Goal: Task Accomplishment & Management: Use online tool/utility

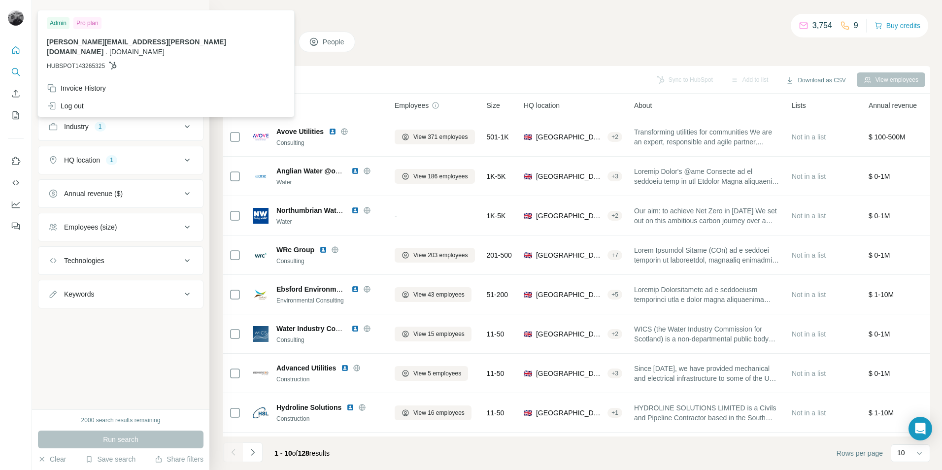
click at [13, 51] on icon "Quick start" at bounding box center [16, 50] width 10 height 10
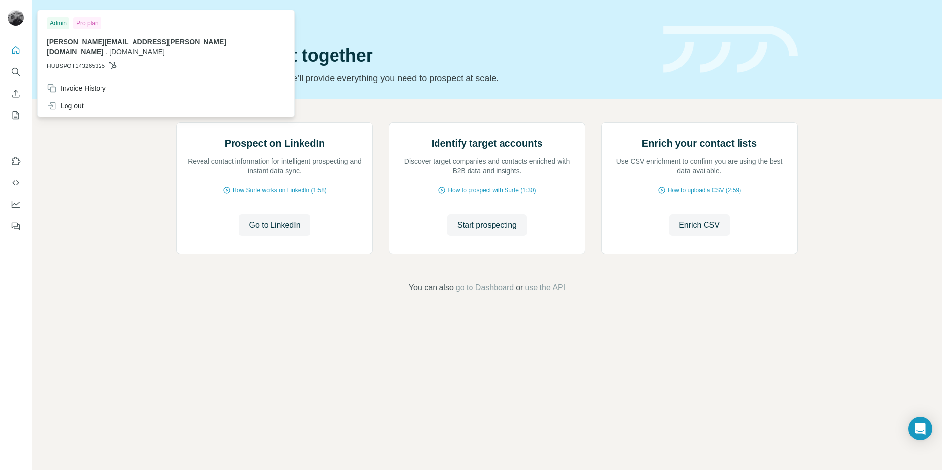
click at [18, 19] on img at bounding box center [16, 18] width 16 height 16
click at [82, 83] on div "Invoice History" at bounding box center [76, 88] width 59 height 10
click at [18, 198] on button "Dashboard" at bounding box center [16, 205] width 16 height 18
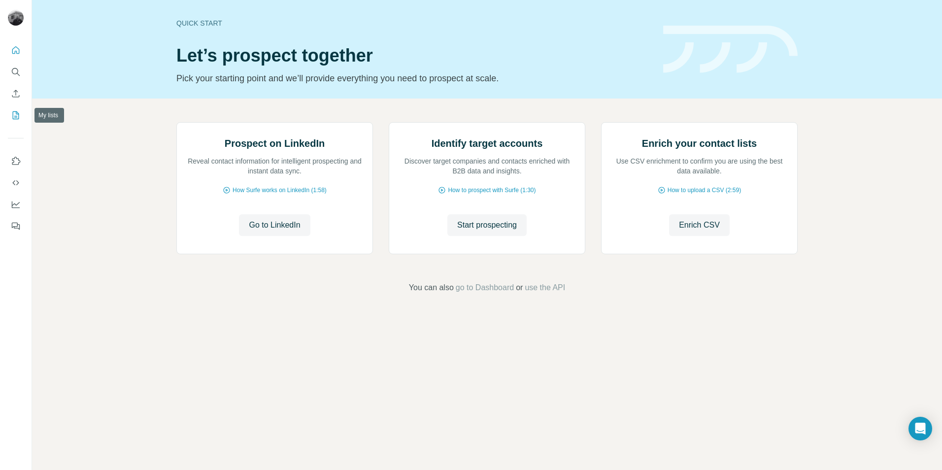
click at [14, 113] on icon "My lists" at bounding box center [16, 115] width 10 height 10
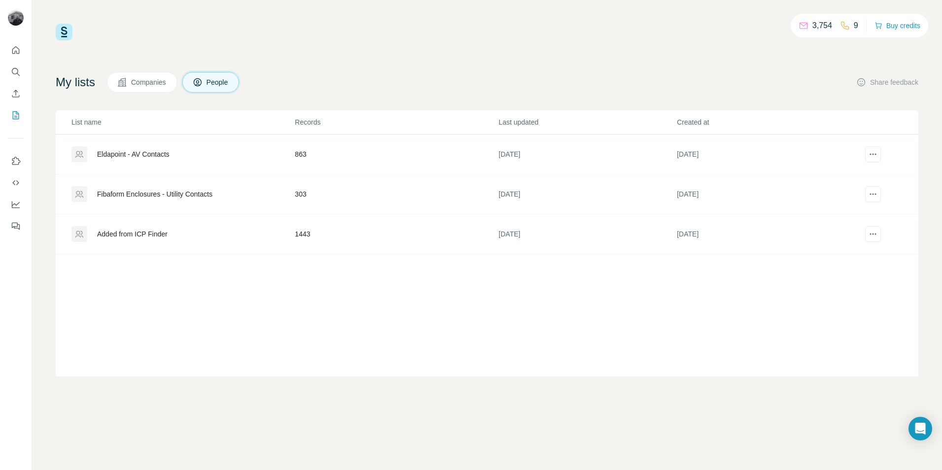
click at [160, 156] on div "Eldapoint - AV Contacts" at bounding box center [133, 154] width 72 height 10
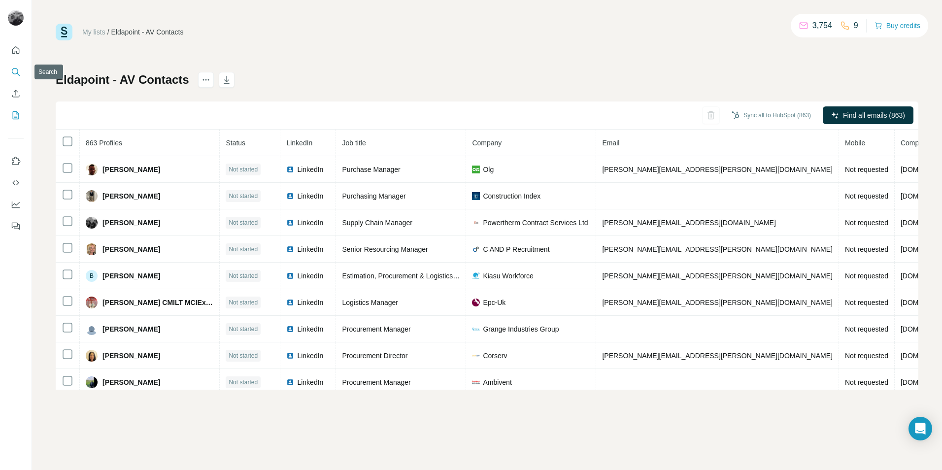
click at [18, 69] on icon "Search" at bounding box center [16, 72] width 10 height 10
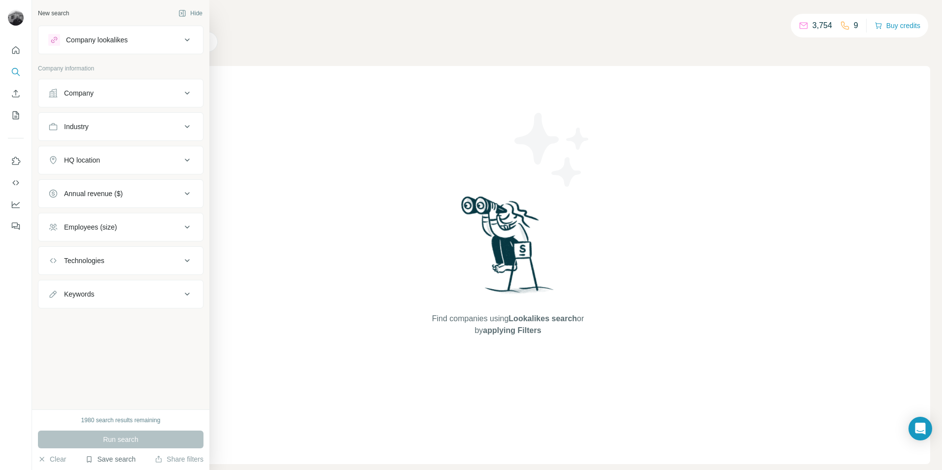
click at [116, 459] on button "Save search" at bounding box center [110, 459] width 50 height 10
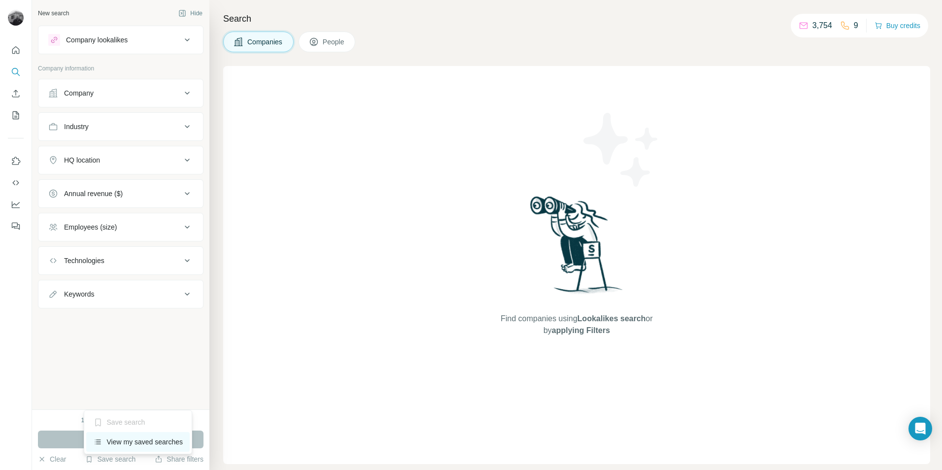
click at [121, 442] on div "View my saved searches" at bounding box center [138, 442] width 104 height 20
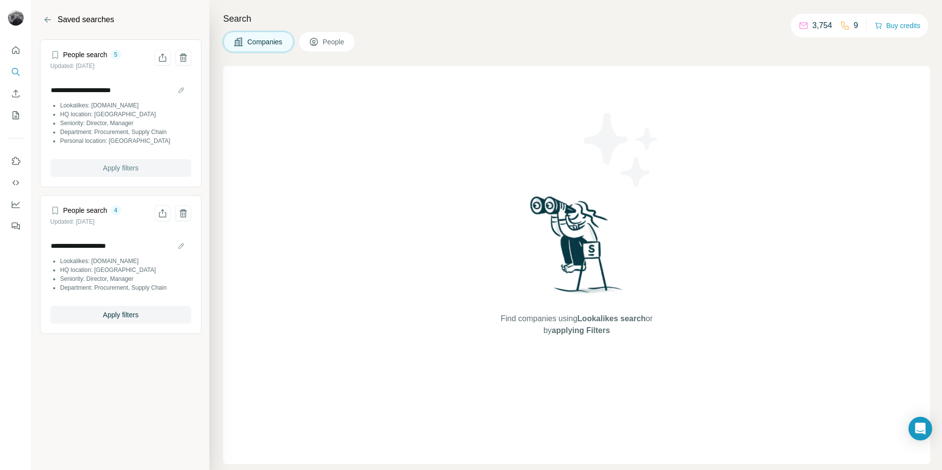
click at [114, 167] on span "Apply filters" at bounding box center [120, 168] width 35 height 10
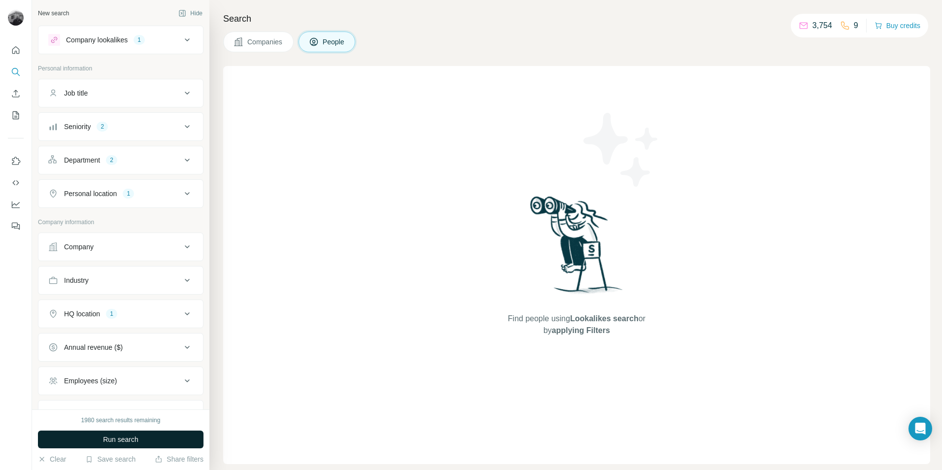
click at [115, 440] on span "Run search" at bounding box center [120, 439] width 35 height 10
